Goal: Task Accomplishment & Management: Complete application form

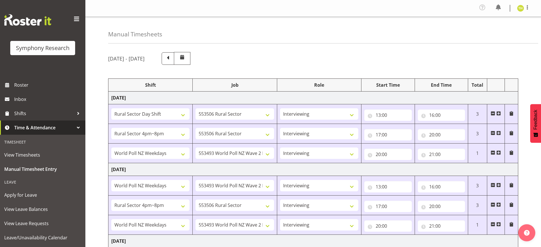
select select "81297"
select select "10587"
select select "47"
select select "81298"
select select "10587"
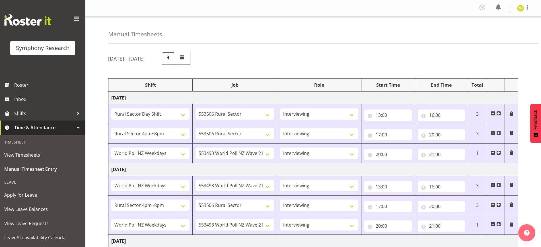
select select "47"
select select "41604"
select select "10527"
select select "47"
select select "41604"
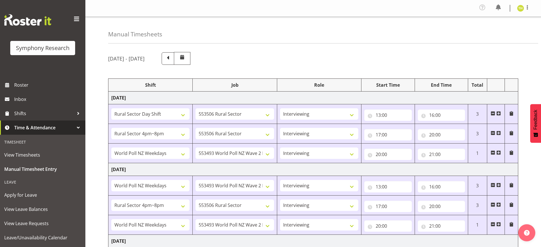
select select "10527"
select select "47"
select select "81298"
select select "10587"
select select "47"
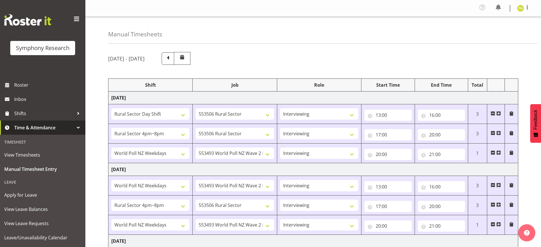
select select "41604"
select select "10527"
select select "47"
select select "81297"
select select "10587"
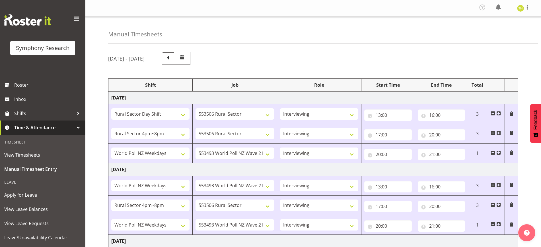
select select "47"
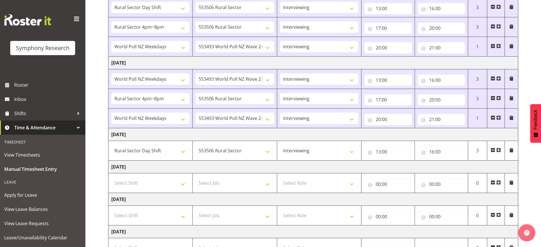
click at [499, 149] on span at bounding box center [499, 150] width 5 height 5
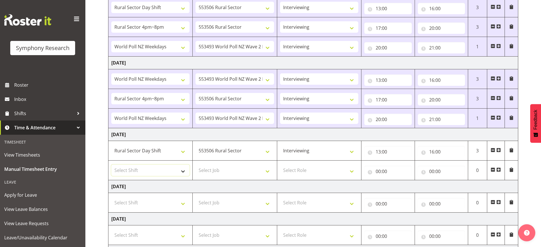
click at [177, 173] on select "Select Shift !!Weekend Residential (Roster IT Shift Label) *Business 9/10am ~ 4…" at bounding box center [150, 170] width 78 height 11
select select "81298"
click at [111, 165] on select "Select Shift !!Weekend Residential (Roster IT Shift Label) *Business 9/10am ~ 4…" at bounding box center [150, 170] width 78 height 11
click at [230, 170] on select "Select Job 550060 IF Admin 553492 World Poll Aus Wave 2 Main 2025 553493 World …" at bounding box center [235, 170] width 78 height 11
select select "10587"
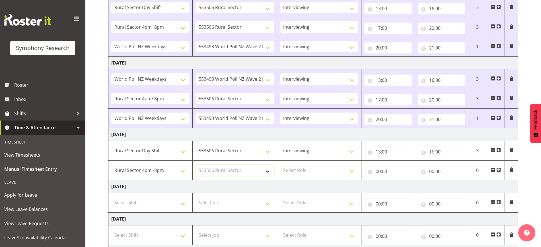
click at [196, 165] on select "Select Job 550060 IF Admin 553492 World Poll Aus Wave 2 Main 2025 553493 World …" at bounding box center [235, 170] width 78 height 11
click at [306, 171] on select "Select Role Briefing Interviewing" at bounding box center [319, 170] width 78 height 11
select select "47"
click at [280, 165] on select "Select Role Briefing Interviewing" at bounding box center [319, 170] width 78 height 11
click at [378, 168] on input "00:00" at bounding box center [388, 171] width 47 height 11
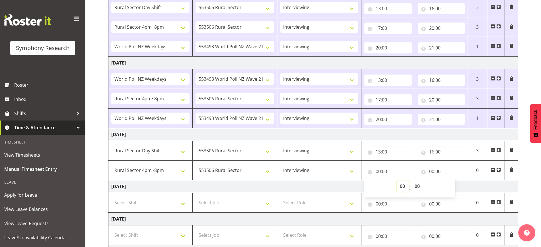
click at [406, 188] on select "00 01 02 03 04 05 06 07 08 09 10 11 12 13 14 15 16 17 18 19 20 21 22 23" at bounding box center [403, 186] width 13 height 11
select select "17"
click at [397, 181] on select "00 01 02 03 04 05 06 07 08 09 10 11 12 13 14 15 16 17 18 19 20 21 22 23" at bounding box center [403, 186] width 13 height 11
type input "17:00"
click at [433, 170] on input "00:00" at bounding box center [441, 171] width 47 height 11
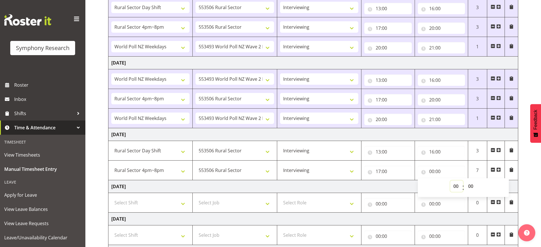
click at [457, 187] on select "00 01 02 03 04 05 06 07 08 09 10 11 12 13 14 15 16 17 18 19 20 21 22 23" at bounding box center [456, 186] width 13 height 11
select select "20"
click at [450, 181] on select "00 01 02 03 04 05 06 07 08 09 10 11 12 13 14 15 16 17 18 19 20 21 22 23" at bounding box center [456, 186] width 13 height 11
type input "20:00"
click at [500, 170] on span at bounding box center [499, 170] width 5 height 5
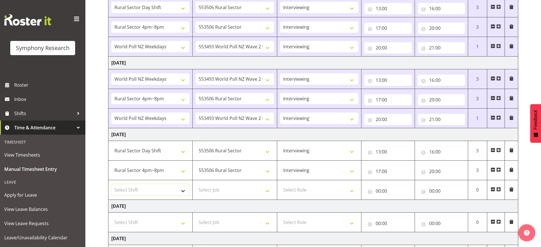
click at [171, 186] on select "Select Shift !!Weekend Residential (Roster IT Shift Label) *Business 9/10am ~ 4…" at bounding box center [150, 190] width 78 height 11
select select "41604"
click at [111, 185] on select "Select Shift !!Weekend Residential (Roster IT Shift Label) *Business 9/10am ~ 4…" at bounding box center [150, 190] width 78 height 11
click at [218, 191] on select "Select Job 550060 IF Admin 553492 World Poll Aus Wave 2 Main 2025 553493 World …" at bounding box center [235, 190] width 78 height 11
select select "10527"
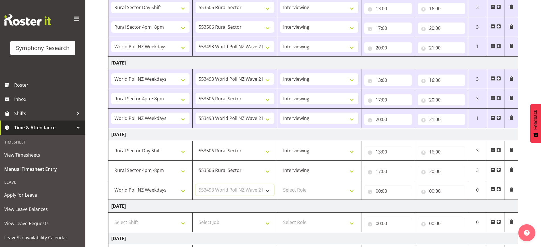
click at [196, 185] on select "Select Job 550060 IF Admin 553492 World Poll Aus Wave 2 Main 2025 553493 World …" at bounding box center [235, 190] width 78 height 11
click at [324, 195] on select "Select Role Briefing Interviewing" at bounding box center [319, 190] width 78 height 11
select select "47"
click at [280, 185] on select "Select Role Briefing Interviewing" at bounding box center [319, 190] width 78 height 11
click at [383, 189] on input "00:00" at bounding box center [388, 191] width 47 height 11
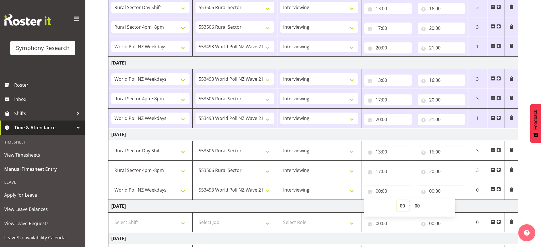
click at [404, 204] on select "00 01 02 03 04 05 06 07 08 09 10 11 12 13 14 15 16 17 18 19 20 21 22 23" at bounding box center [403, 205] width 13 height 11
select select "20"
click at [397, 200] on select "00 01 02 03 04 05 06 07 08 09 10 11 12 13 14 15 16 17 18 19 20 21 22 23" at bounding box center [403, 205] width 13 height 11
type input "20:00"
click at [434, 190] on input "00:00" at bounding box center [441, 191] width 47 height 11
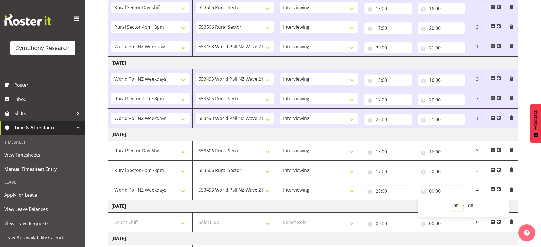
click at [452, 206] on select "00 01 02 03 04 05 06 07 08 09 10 11 12 13 14 15 16 17 18 19 20 21 22 23" at bounding box center [456, 205] width 13 height 11
select select "22"
click at [450, 200] on select "00 01 02 03 04 05 06 07 08 09 10 11 12 13 14 15 16 17 18 19 20 21 22 23" at bounding box center [456, 205] width 13 height 11
type input "22:00"
click at [429, 189] on input "22:00" at bounding box center [441, 191] width 47 height 11
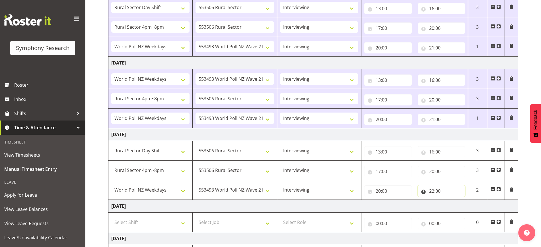
click at [435, 191] on input "22:00" at bounding box center [441, 191] width 47 height 11
click at [454, 204] on select "00 01 02 03 04 05 06 07 08 09 10 11 12 13 14 15 16 17 18 19 20 21 22 23" at bounding box center [456, 205] width 13 height 11
select select "21"
click at [450, 200] on select "00 01 02 03 04 05 06 07 08 09 10 11 12 13 14 15 16 17 18 19 20 21 22 23" at bounding box center [456, 205] width 13 height 11
type input "21:00"
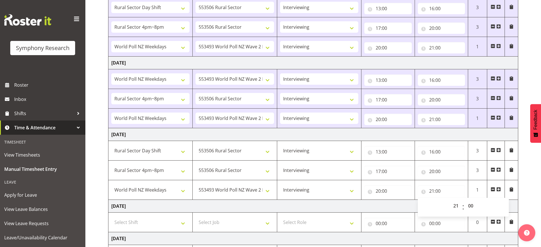
click at [520, 189] on div "[DATE] - [DATE] Shift Job Role Start Time End Time Total [DATE] !!Weekend Resid…" at bounding box center [324, 151] width 433 height 421
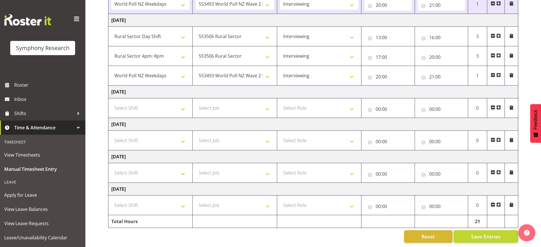
scroll to position [227, 0]
click at [437, 71] on input "21:00" at bounding box center [441, 76] width 47 height 11
click at [476, 86] on select "00 01 02 03 04 05 06 07 08 09 10 11 12 13 14 15 16 17 18 19 20 21 22 23 24 25 2…" at bounding box center [471, 91] width 13 height 11
select select "13"
click at [465, 86] on select "00 01 02 03 04 05 06 07 08 09 10 11 12 13 14 15 16 17 18 19 20 21 22 23 24 25 2…" at bounding box center [471, 91] width 13 height 11
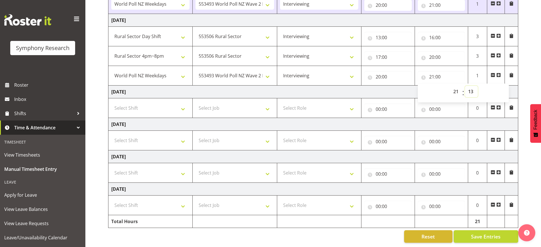
type input "21:13"
drag, startPoint x: 527, startPoint y: 90, endPoint x: 525, endPoint y: 95, distance: 5.5
click at [527, 90] on div "[DATE] - [DATE] Shift Job Role Start Time End Time Total [DATE] !!Weekend Resid…" at bounding box center [324, 37] width 433 height 421
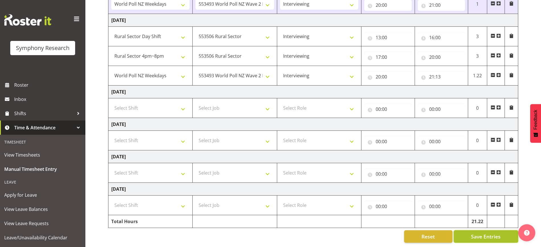
click at [497, 233] on span "Save Entries" at bounding box center [486, 236] width 30 height 7
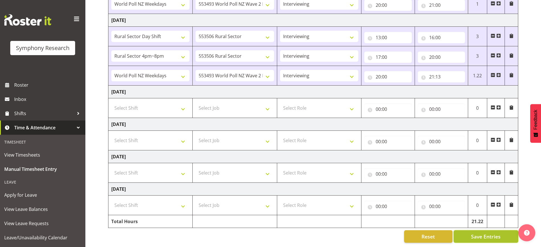
click at [480, 233] on span "Save Entries" at bounding box center [486, 236] width 30 height 7
